Goal: Task Accomplishment & Management: Manage account settings

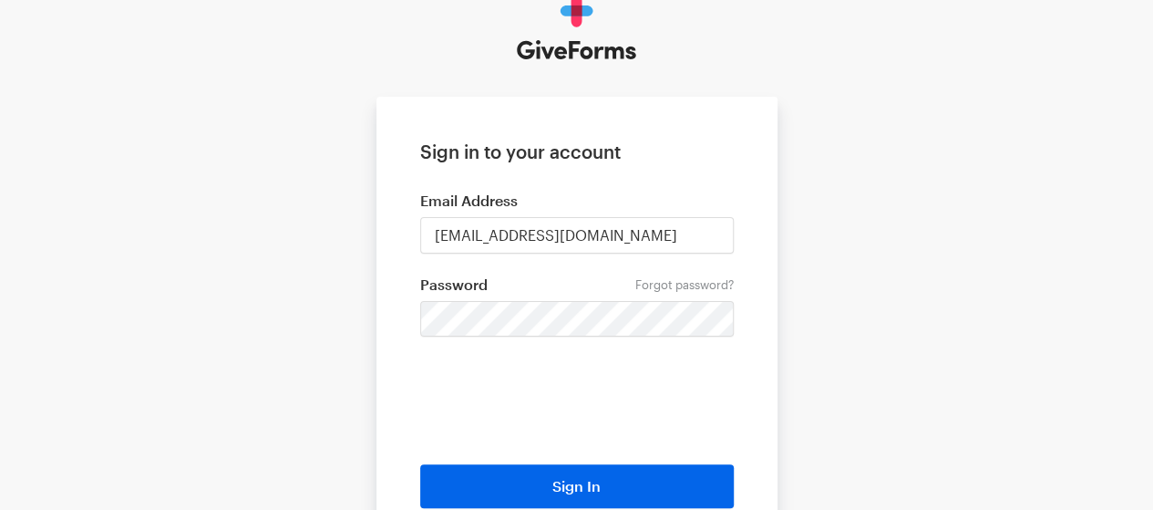
scroll to position [182, 0]
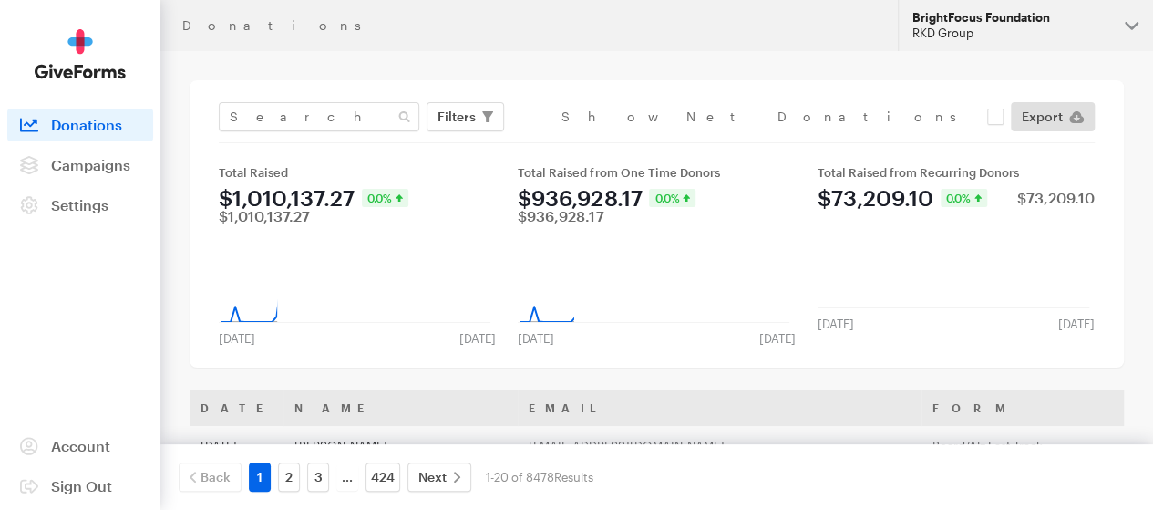
click at [995, 21] on div "BrightFocus Foundation" at bounding box center [1012, 17] width 198 height 15
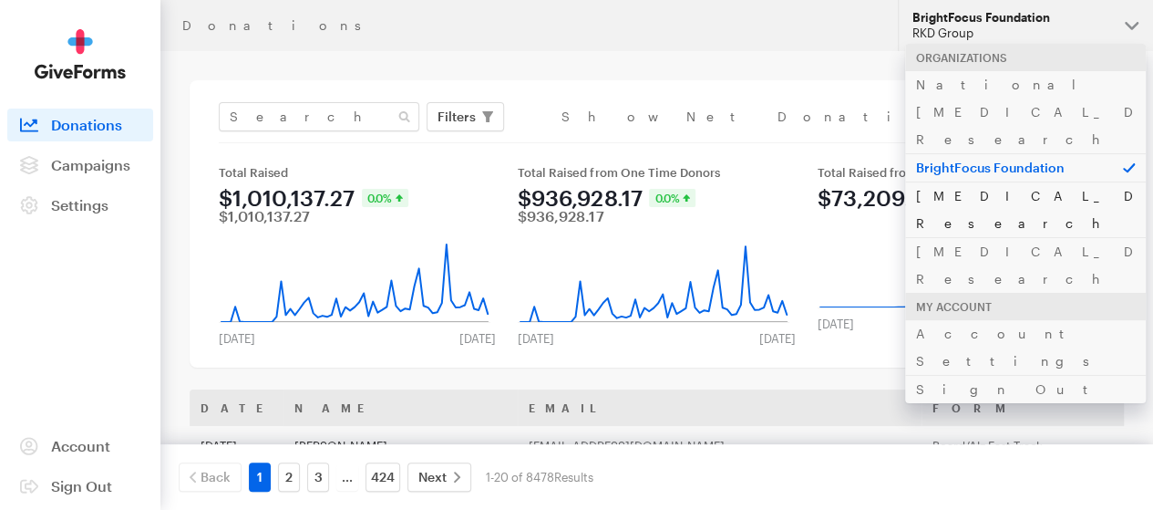
click at [992, 181] on link "[MEDICAL_DATA] Research" at bounding box center [1025, 209] width 241 height 56
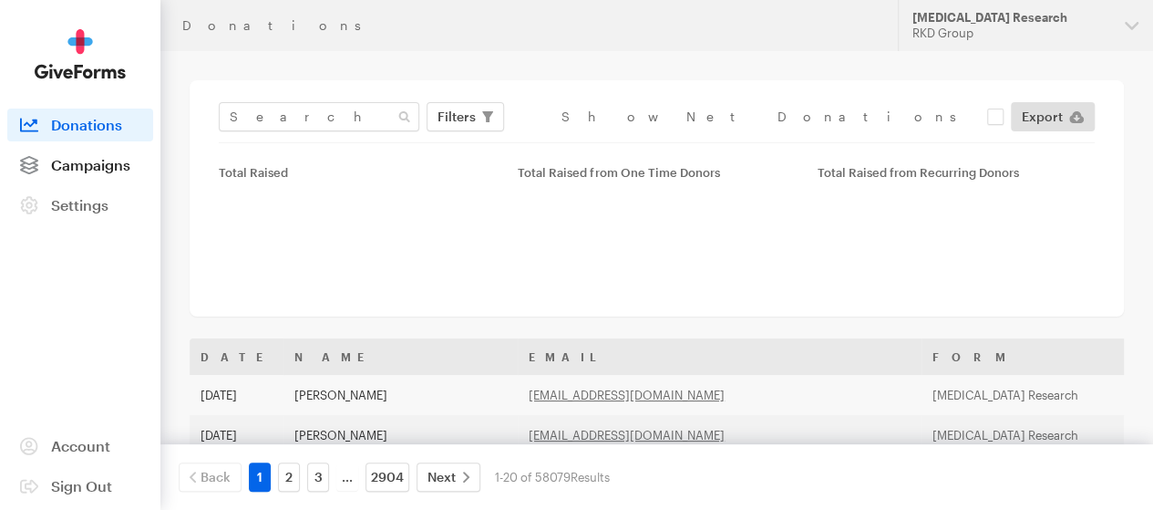
click at [101, 173] on span "Campaigns" at bounding box center [90, 164] width 79 height 17
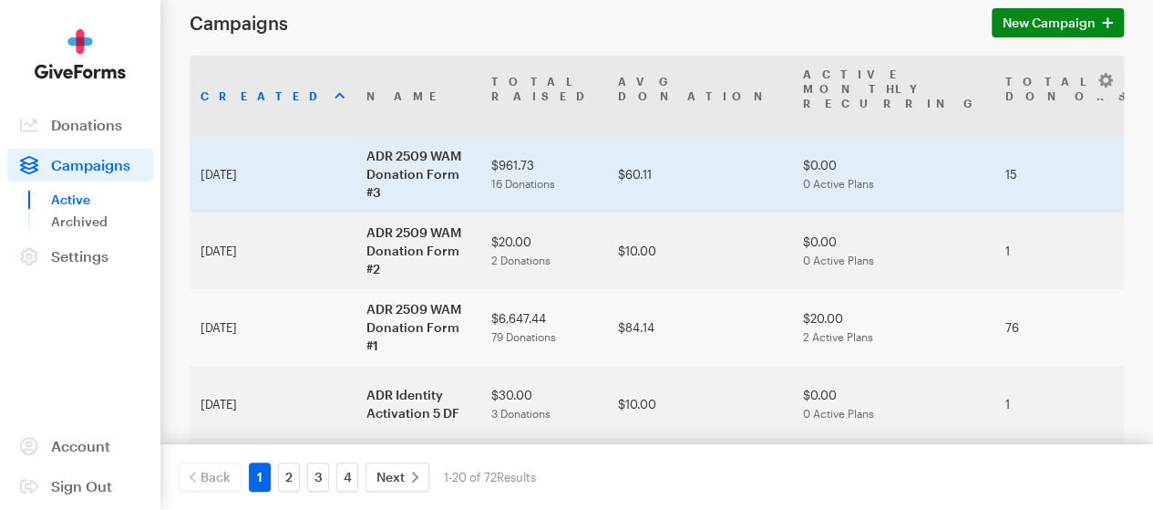
scroll to position [182, 0]
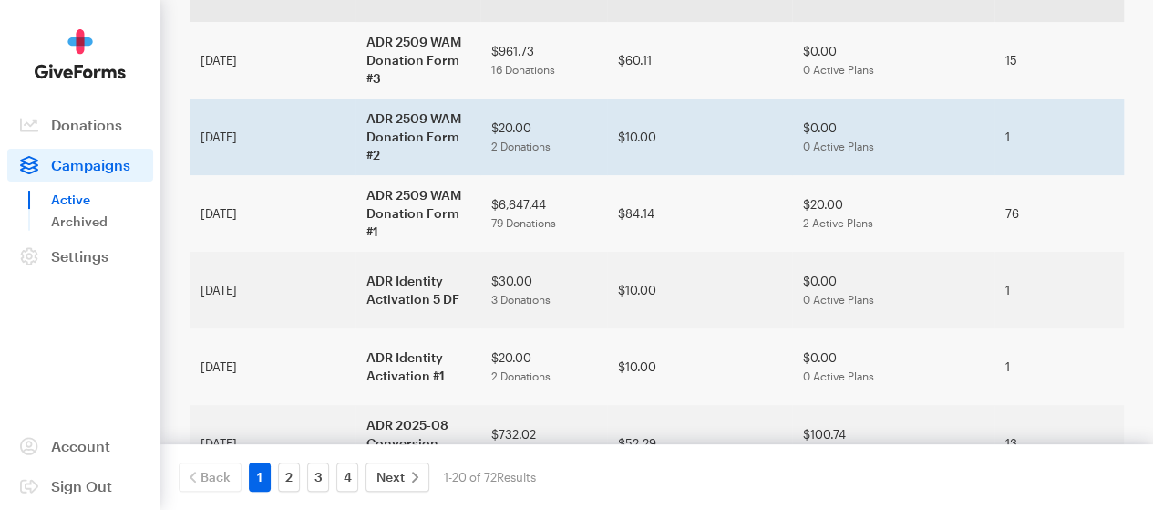
click at [356, 174] on td "ADR 2509 WAM Donation Form #2" at bounding box center [418, 136] width 125 height 77
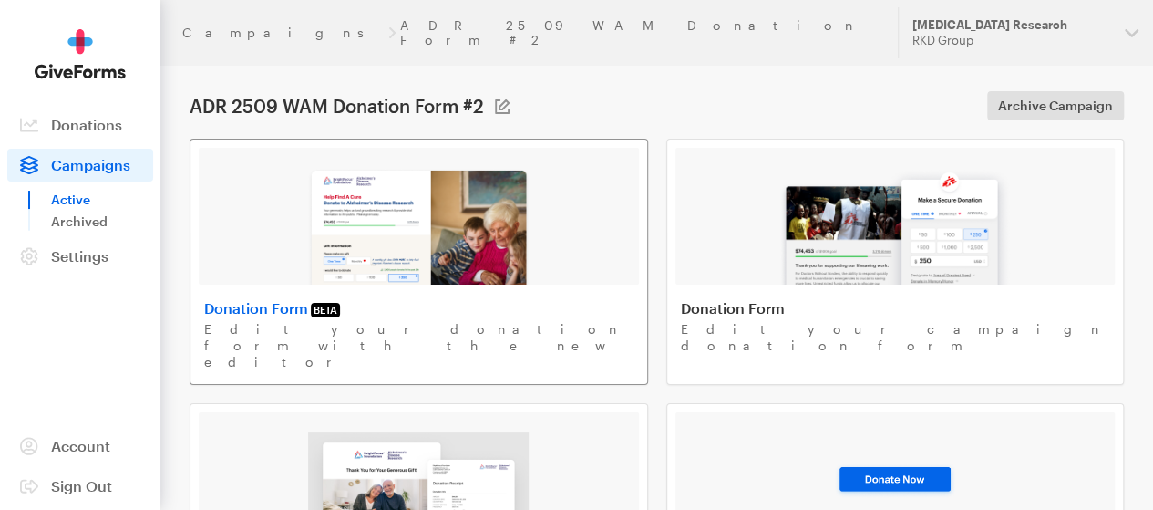
click at [405, 222] on img at bounding box center [418, 226] width 223 height 117
